Goal: Task Accomplishment & Management: Manage account settings

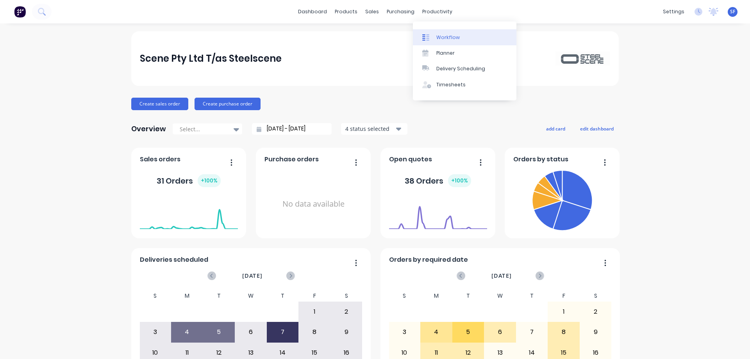
click at [454, 37] on div "Workflow" at bounding box center [447, 37] width 23 height 7
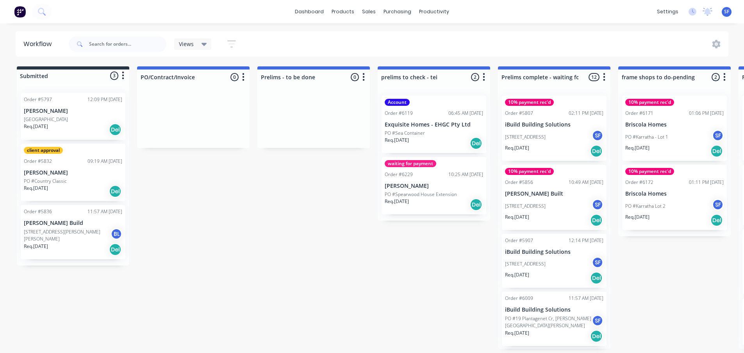
click at [425, 191] on p "PO #Spearwood House Extension" at bounding box center [421, 194] width 72 height 7
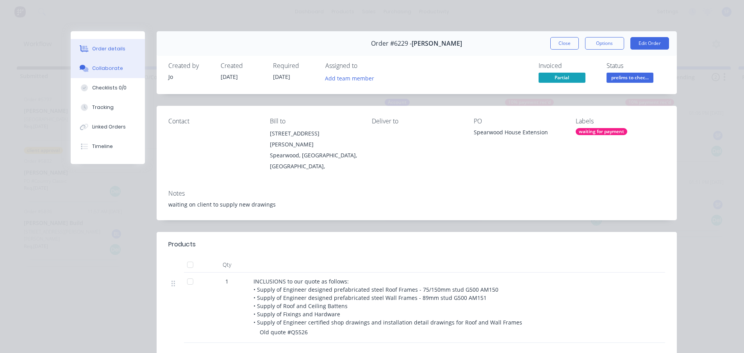
click at [99, 72] on button "Collaborate" at bounding box center [108, 69] width 74 height 20
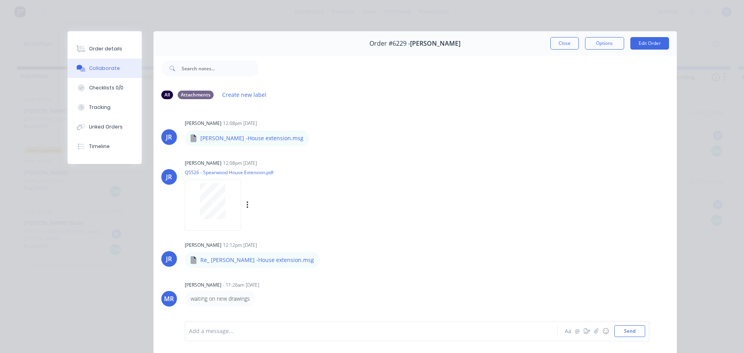
click at [225, 196] on div at bounding box center [212, 201] width 49 height 36
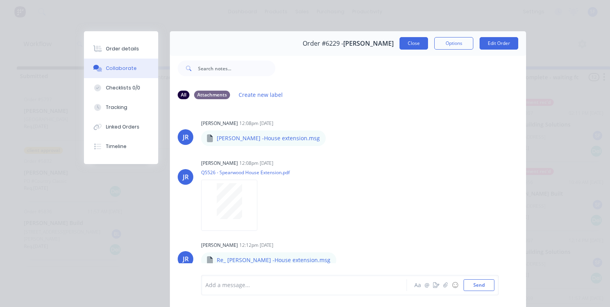
click at [409, 46] on button "Close" at bounding box center [414, 43] width 29 height 13
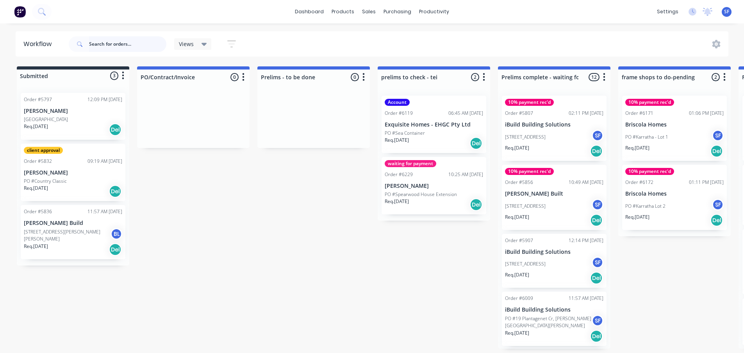
click at [138, 44] on input "text" at bounding box center [127, 44] width 77 height 16
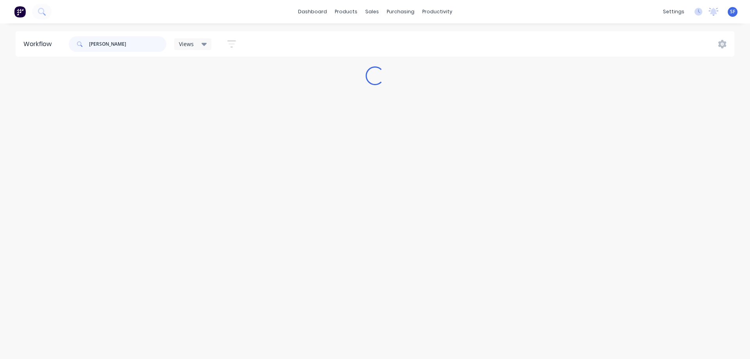
type input "[PERSON_NAME]"
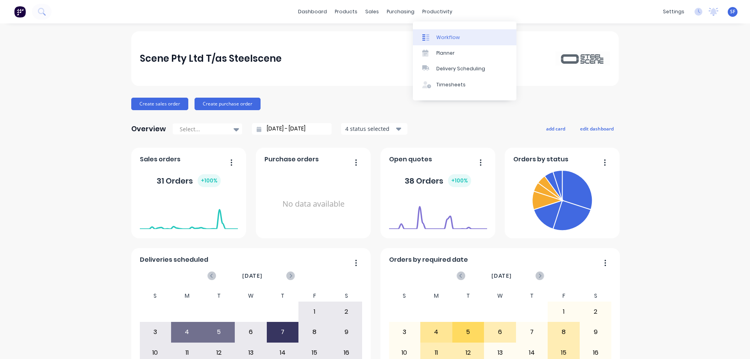
click at [449, 40] on div "Workflow" at bounding box center [447, 37] width 23 height 7
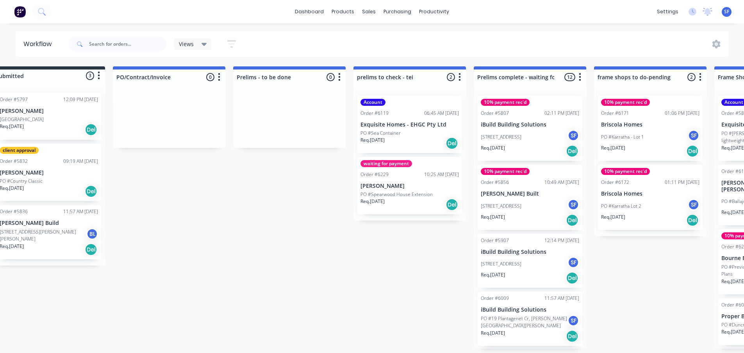
scroll to position [0, 140]
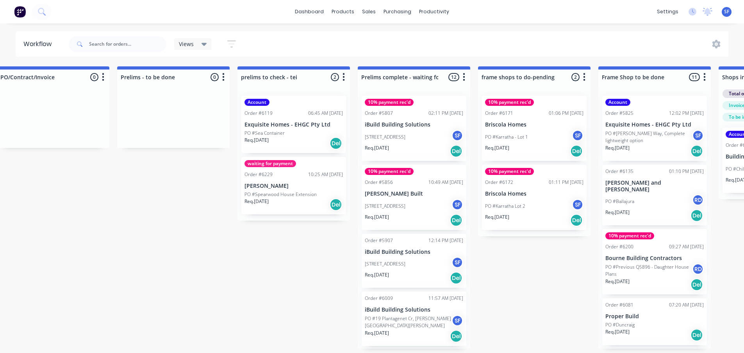
click at [279, 201] on div "Req. [DATE] Del" at bounding box center [294, 204] width 98 height 13
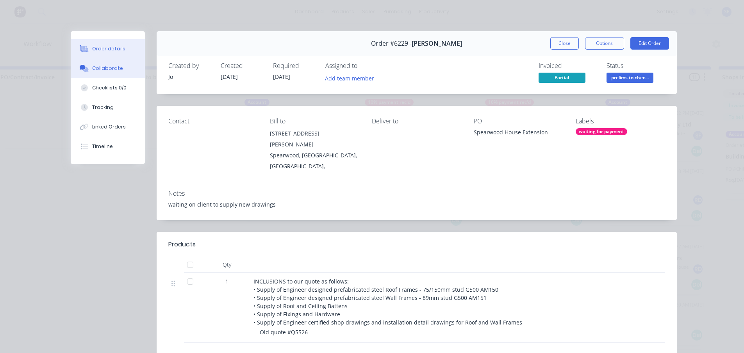
click at [105, 68] on div "Collaborate" at bounding box center [107, 68] width 31 height 7
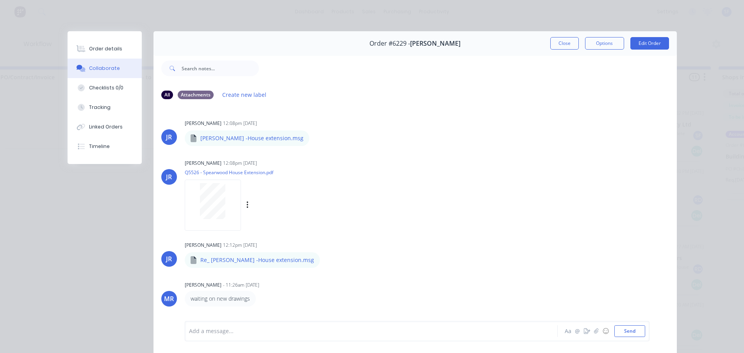
click at [229, 203] on div at bounding box center [212, 201] width 49 height 36
click at [561, 48] on button "Close" at bounding box center [565, 43] width 29 height 13
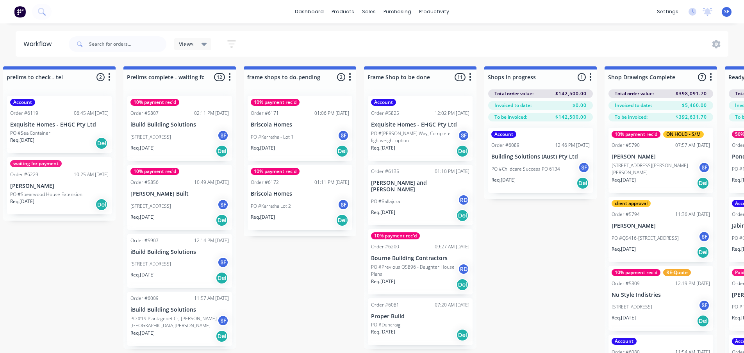
scroll to position [0, 148]
